Goal: Find specific page/section: Find specific page/section

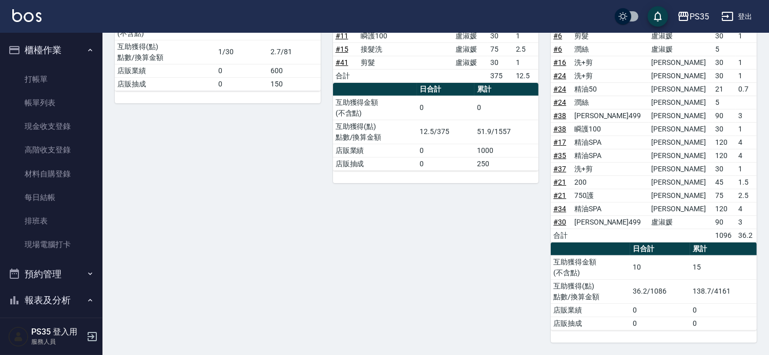
scroll to position [284, 0]
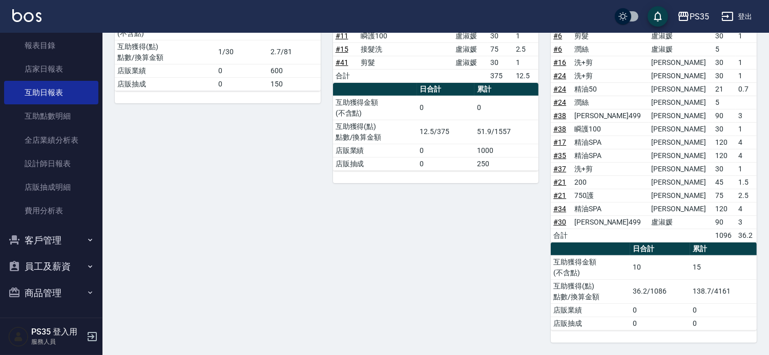
drag, startPoint x: 150, startPoint y: 132, endPoint x: 63, endPoint y: 240, distance: 138.1
click at [63, 240] on button "客戶管理" at bounding box center [51, 240] width 94 height 27
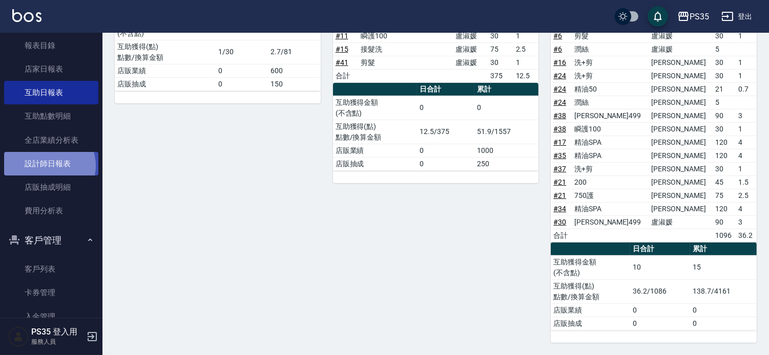
click at [48, 165] on link "設計師日報表" at bounding box center [51, 164] width 94 height 24
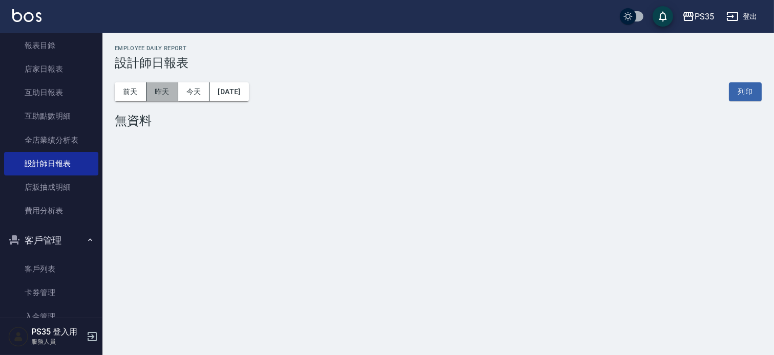
click at [172, 89] on button "昨天" at bounding box center [162, 91] width 32 height 19
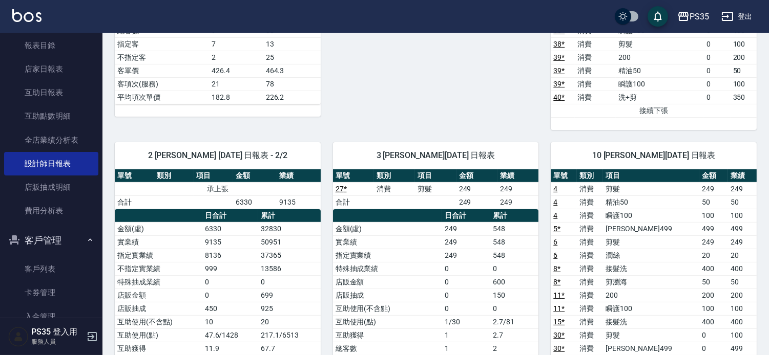
scroll to position [796, 0]
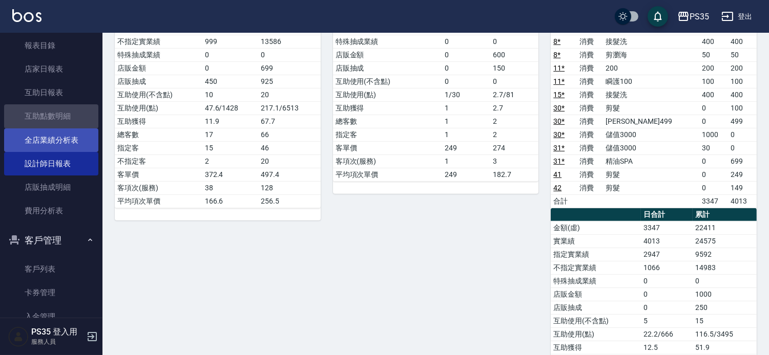
click at [58, 126] on link "互助點數明細" at bounding box center [51, 116] width 94 height 24
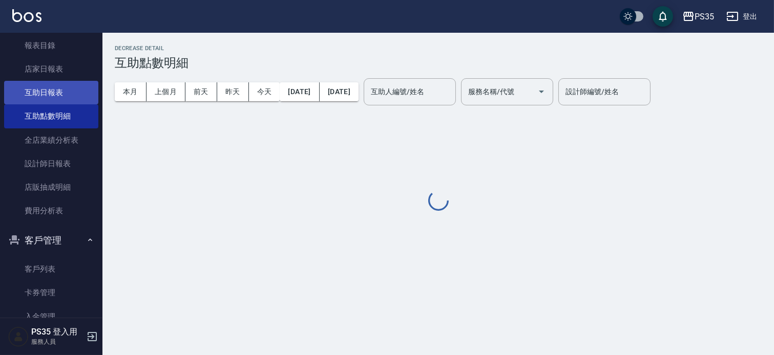
click at [65, 96] on link "互助日報表" at bounding box center [51, 93] width 94 height 24
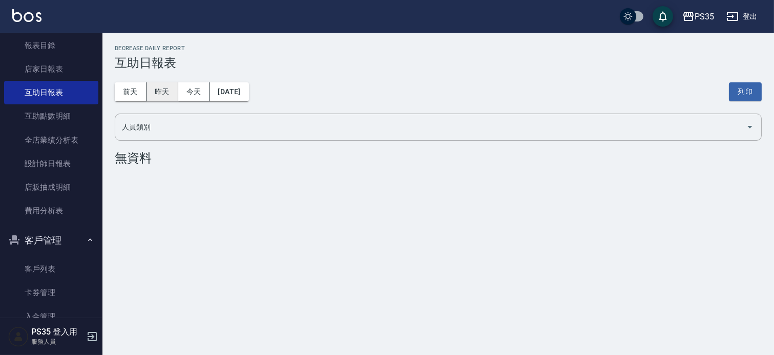
click at [167, 91] on button "昨天" at bounding box center [162, 91] width 32 height 19
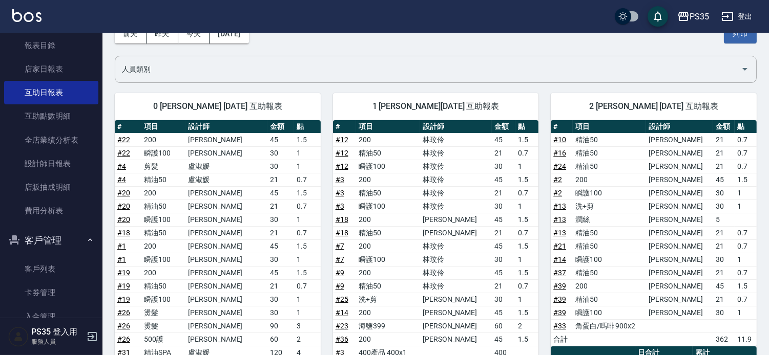
scroll to position [57, 0]
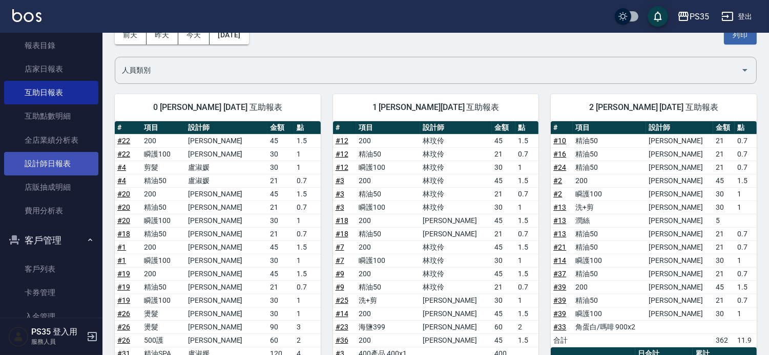
click at [75, 167] on link "設計師日報表" at bounding box center [51, 164] width 94 height 24
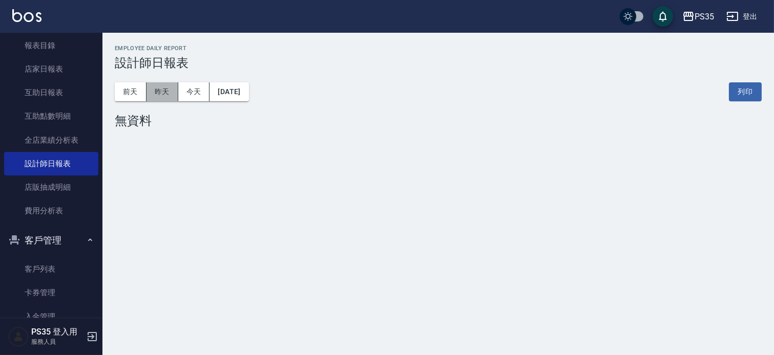
click at [170, 90] on button "昨天" at bounding box center [162, 91] width 32 height 19
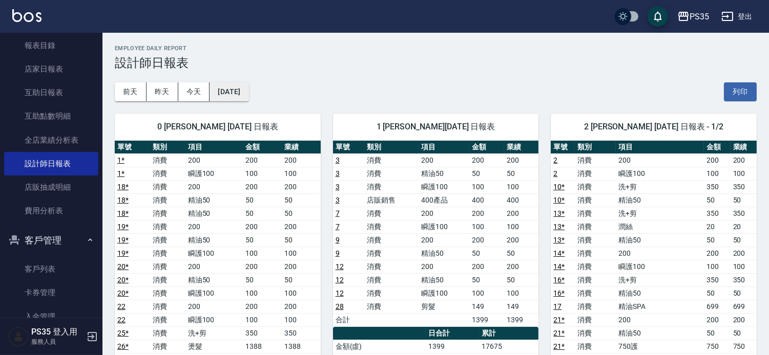
click at [231, 90] on button "[DATE]" at bounding box center [228, 91] width 39 height 19
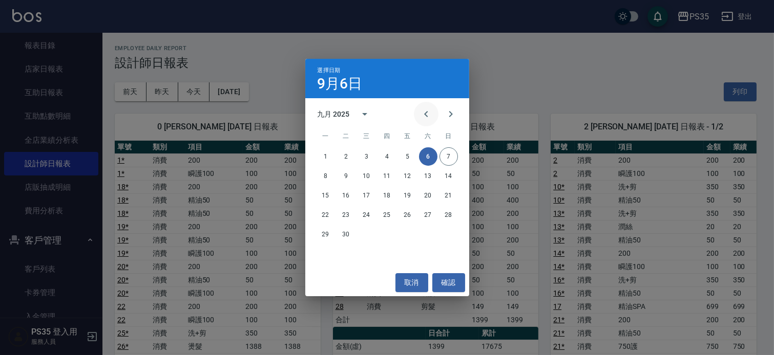
click at [424, 111] on icon "Previous month" at bounding box center [426, 114] width 4 height 6
click at [361, 178] on button "6" at bounding box center [366, 176] width 18 height 18
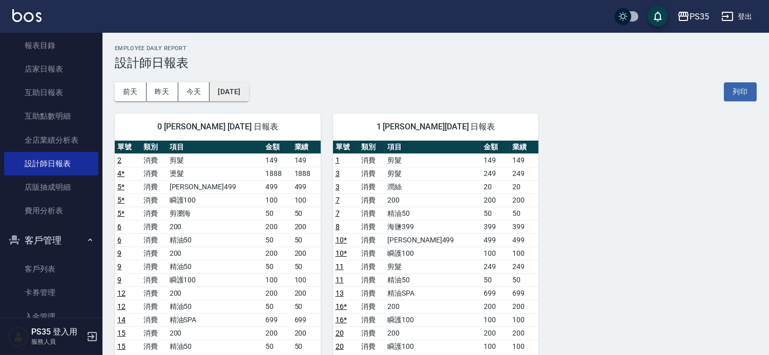
click at [248, 100] on button "[DATE]" at bounding box center [228, 91] width 39 height 19
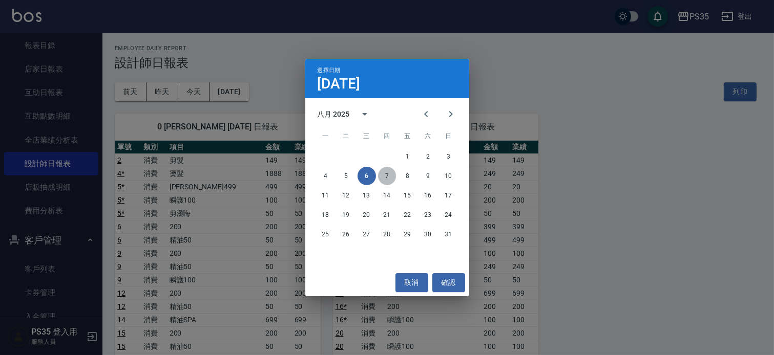
click at [390, 182] on button "7" at bounding box center [387, 176] width 18 height 18
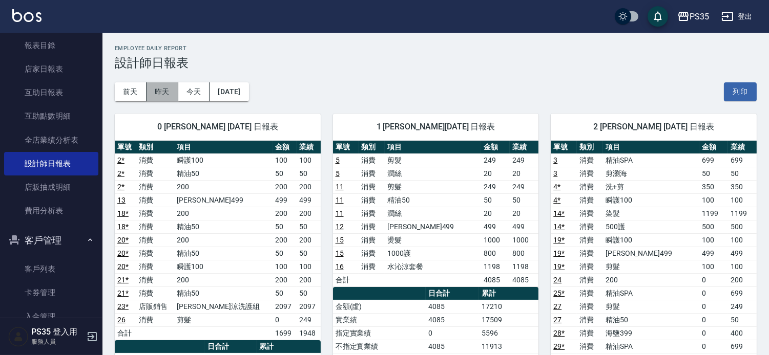
click at [173, 93] on button "昨天" at bounding box center [162, 91] width 32 height 19
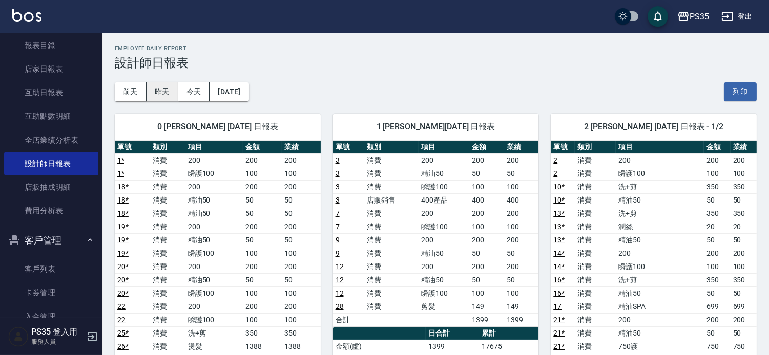
click at [165, 91] on button "昨天" at bounding box center [162, 91] width 32 height 19
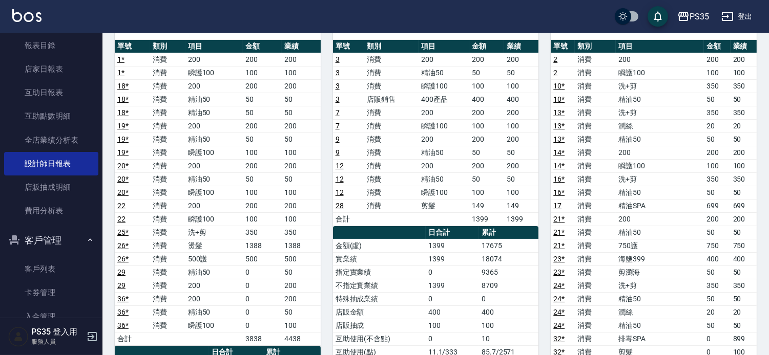
scroll to position [284, 0]
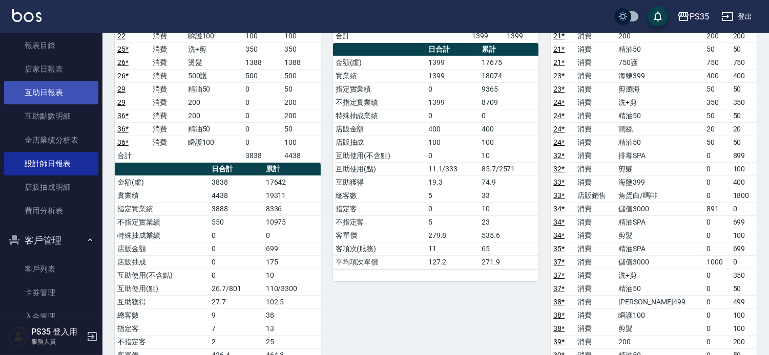
click at [60, 92] on link "互助日報表" at bounding box center [51, 93] width 94 height 24
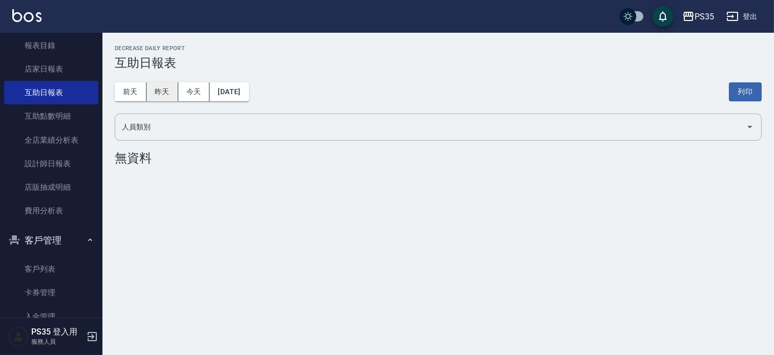
click at [165, 93] on button "昨天" at bounding box center [162, 91] width 32 height 19
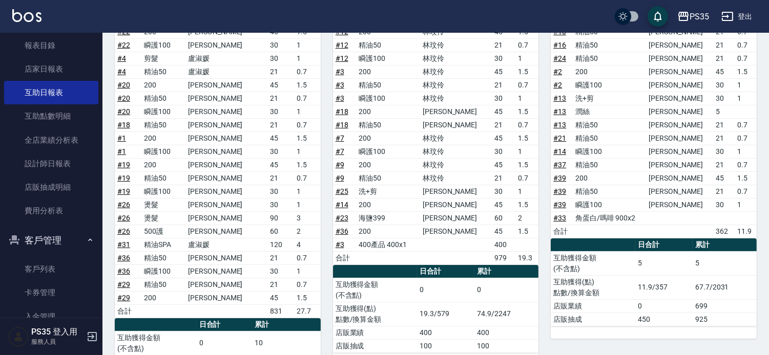
scroll to position [227, 0]
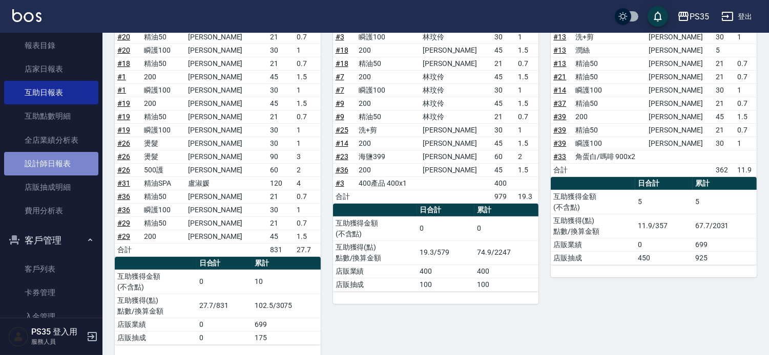
click at [57, 162] on link "設計師日報表" at bounding box center [51, 164] width 94 height 24
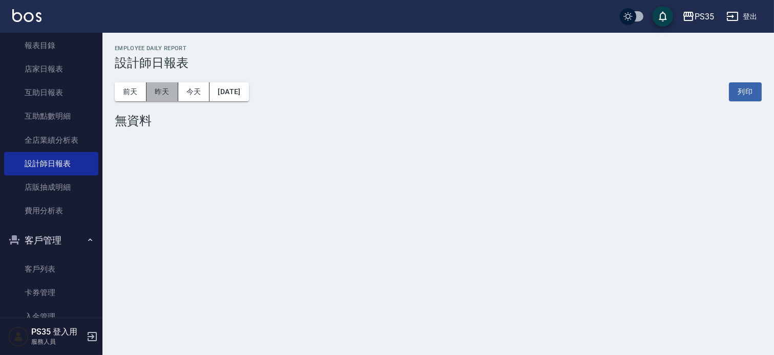
click at [154, 92] on button "昨天" at bounding box center [162, 91] width 32 height 19
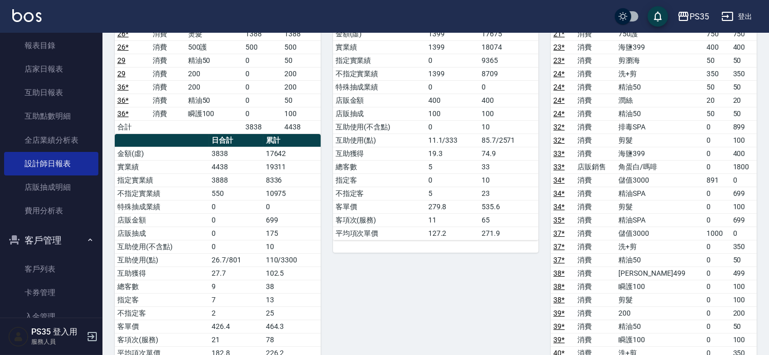
scroll to position [341, 0]
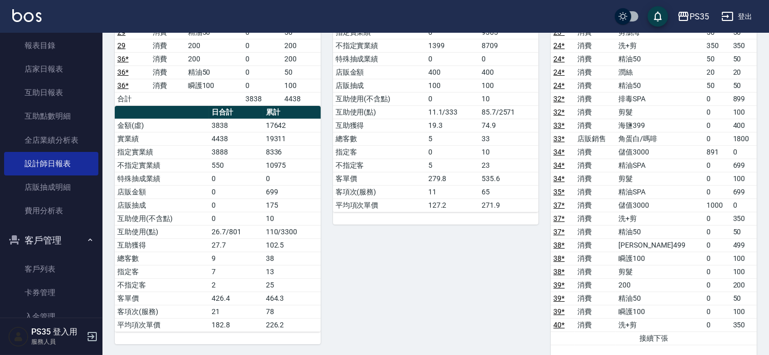
click at [564, 118] on td "32 *" at bounding box center [562, 111] width 24 height 13
